Goal: Communication & Community: Answer question/provide support

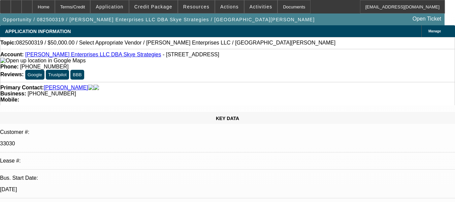
select select "0"
select select "2"
select select "0.1"
select select "1"
select select "2"
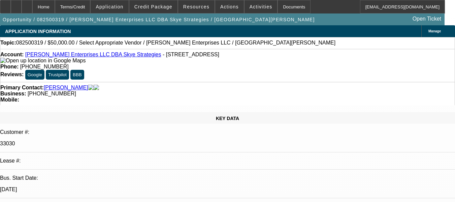
select select "4"
radio input "true"
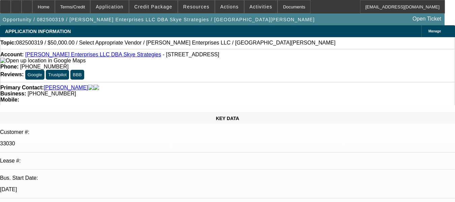
radio input "true"
type textarea "G"
type textarea "CUSTOMER HAS PAID WELL SO FAR, GPS NOT A REQUIREMENT, NO OTHER ISSUES."
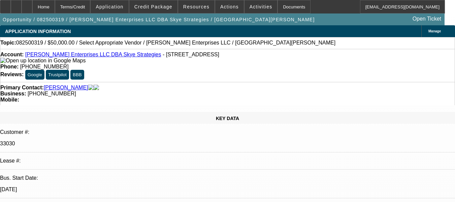
radio input "false"
radio input "true"
